Goal: Task Accomplishment & Management: Use online tool/utility

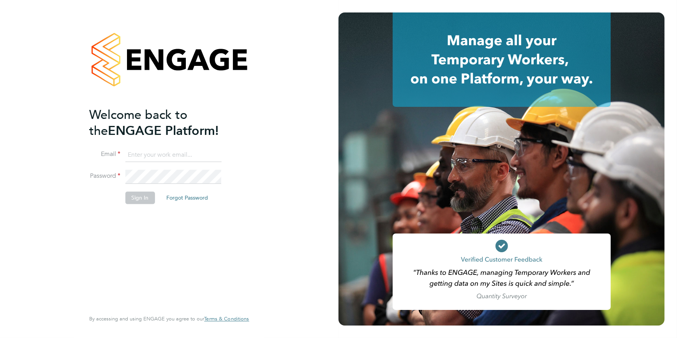
type input "ssmith@tradelinerecruitment.co.uk"
click at [137, 198] on button "Sign In" at bounding box center [140, 197] width 30 height 12
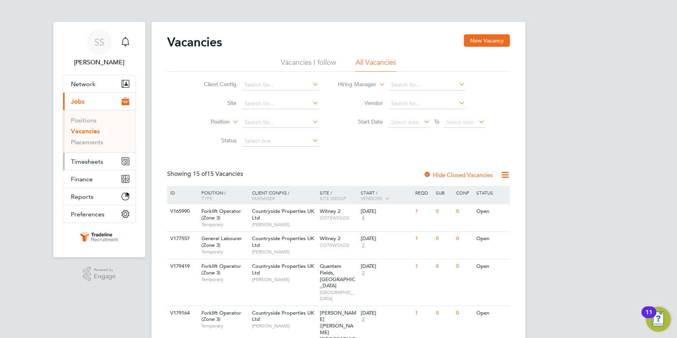
click at [89, 160] on span "Timesheets" at bounding box center [87, 161] width 32 height 7
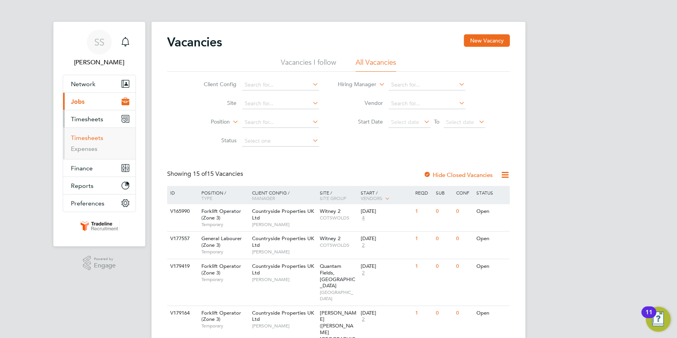
click at [88, 136] on link "Timesheets" at bounding box center [87, 137] width 32 height 7
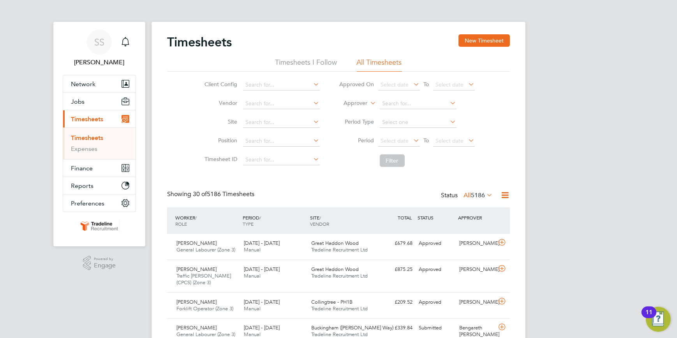
click at [362, 102] on label "Approver" at bounding box center [350, 103] width 35 height 8
click at [346, 110] on li "Worker" at bounding box center [348, 112] width 38 height 10
click at [395, 101] on input at bounding box center [418, 103] width 77 height 11
click at [412, 110] on li "[PERSON_NAME] [PERSON_NAME]" at bounding box center [432, 114] width 107 height 11
type input "[PERSON_NAME]"
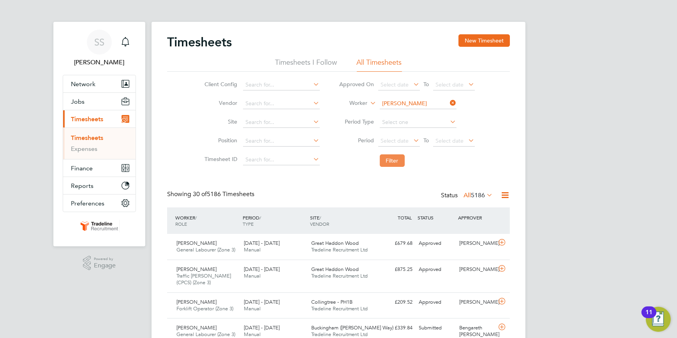
click at [390, 162] on button "Filter" at bounding box center [392, 160] width 25 height 12
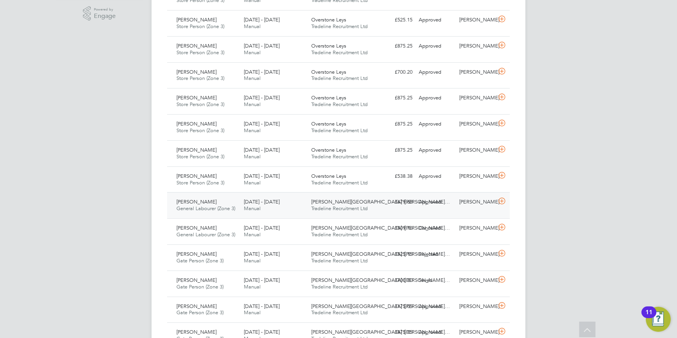
click at [501, 198] on icon at bounding box center [502, 201] width 10 height 6
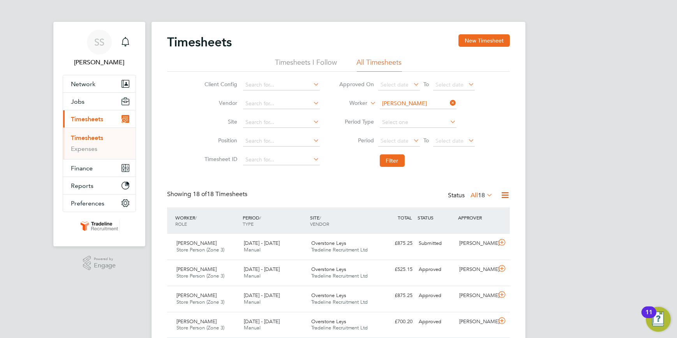
click at [449, 100] on icon at bounding box center [449, 102] width 0 height 11
click at [440, 104] on input at bounding box center [418, 103] width 77 height 11
click at [413, 113] on b "Isere" at bounding box center [407, 114] width 12 height 7
type input "[PERSON_NAME]"
click at [394, 160] on button "Filter" at bounding box center [392, 160] width 25 height 12
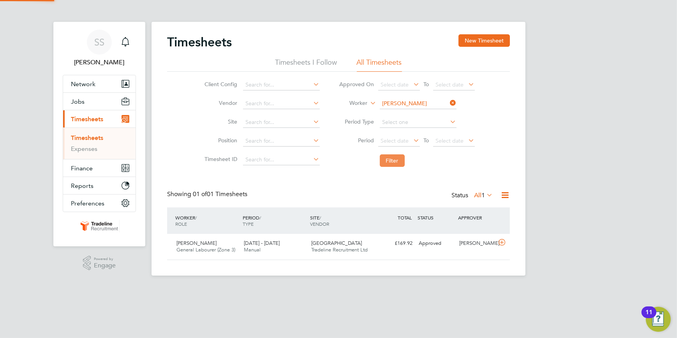
scroll to position [19, 67]
click at [393, 157] on button "Filter" at bounding box center [392, 160] width 25 height 12
drag, startPoint x: 389, startPoint y: 161, endPoint x: 391, endPoint y: 157, distance: 5.1
click at [390, 160] on button "Filter" at bounding box center [392, 160] width 25 height 12
click at [501, 241] on icon at bounding box center [502, 242] width 10 height 6
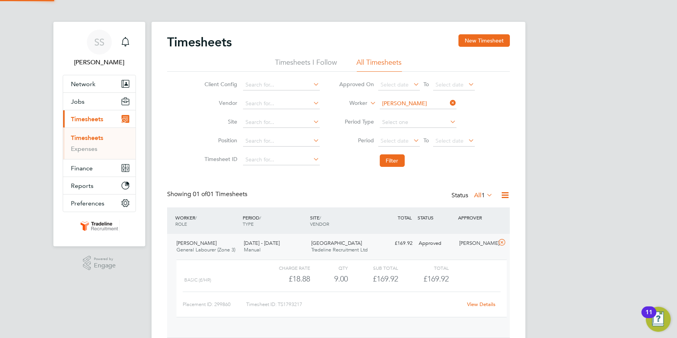
scroll to position [13, 76]
click at [449, 102] on icon at bounding box center [449, 102] width 0 height 11
click at [433, 102] on input at bounding box center [418, 103] width 77 height 11
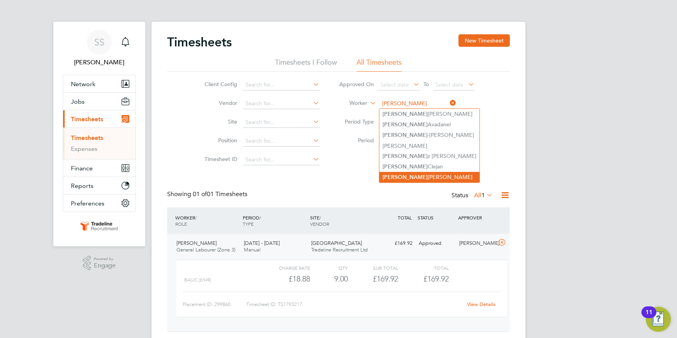
click at [417, 172] on li "[PERSON_NAME]" at bounding box center [429, 177] width 100 height 11
type input "[PERSON_NAME]"
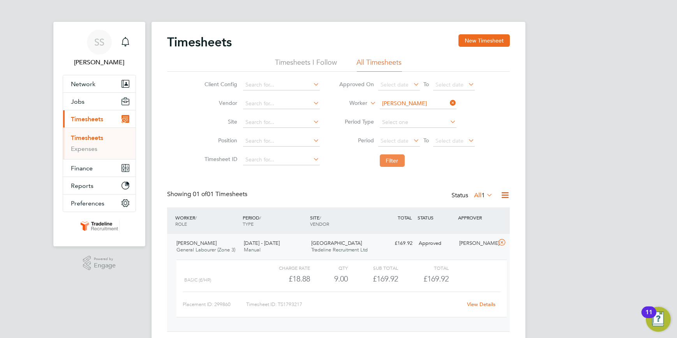
click at [394, 161] on button "Filter" at bounding box center [392, 160] width 25 height 12
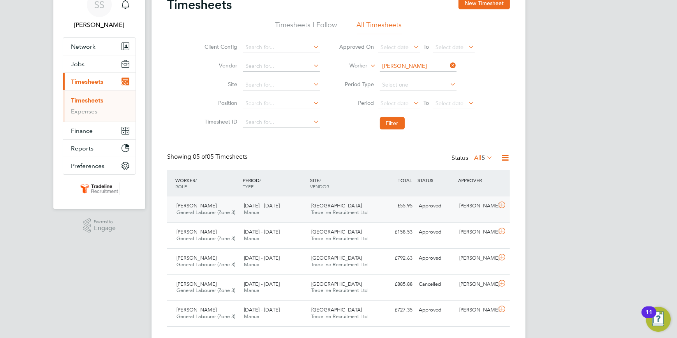
scroll to position [54, 0]
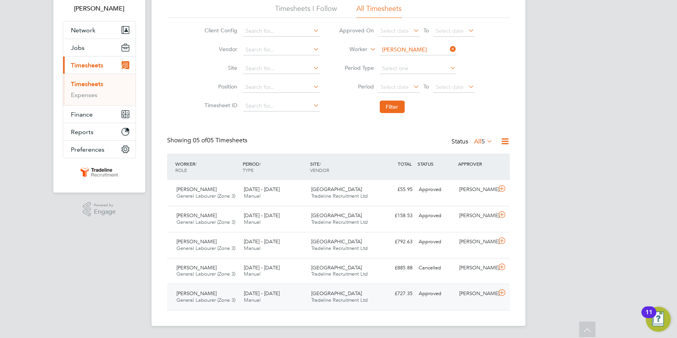
click at [500, 290] on icon at bounding box center [502, 292] width 10 height 6
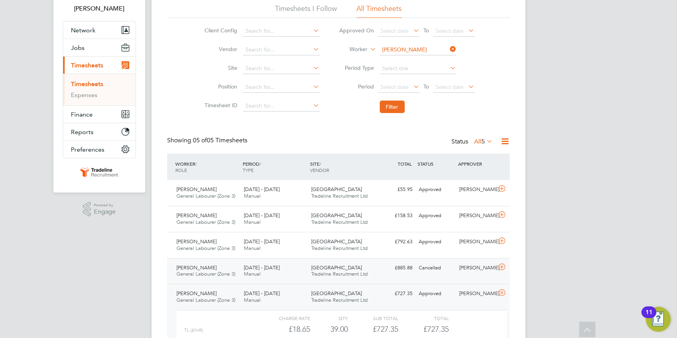
click at [502, 264] on icon at bounding box center [502, 267] width 10 height 6
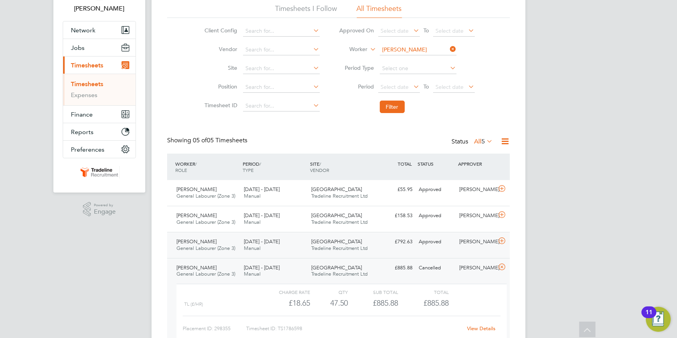
click at [500, 238] on icon at bounding box center [502, 241] width 10 height 6
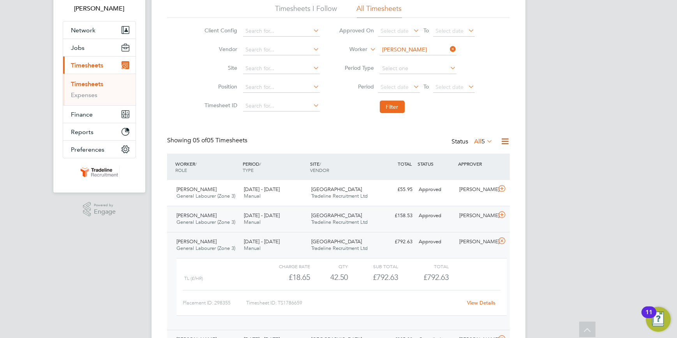
click at [501, 213] on icon at bounding box center [502, 214] width 10 height 6
